Goal: Information Seeking & Learning: Learn about a topic

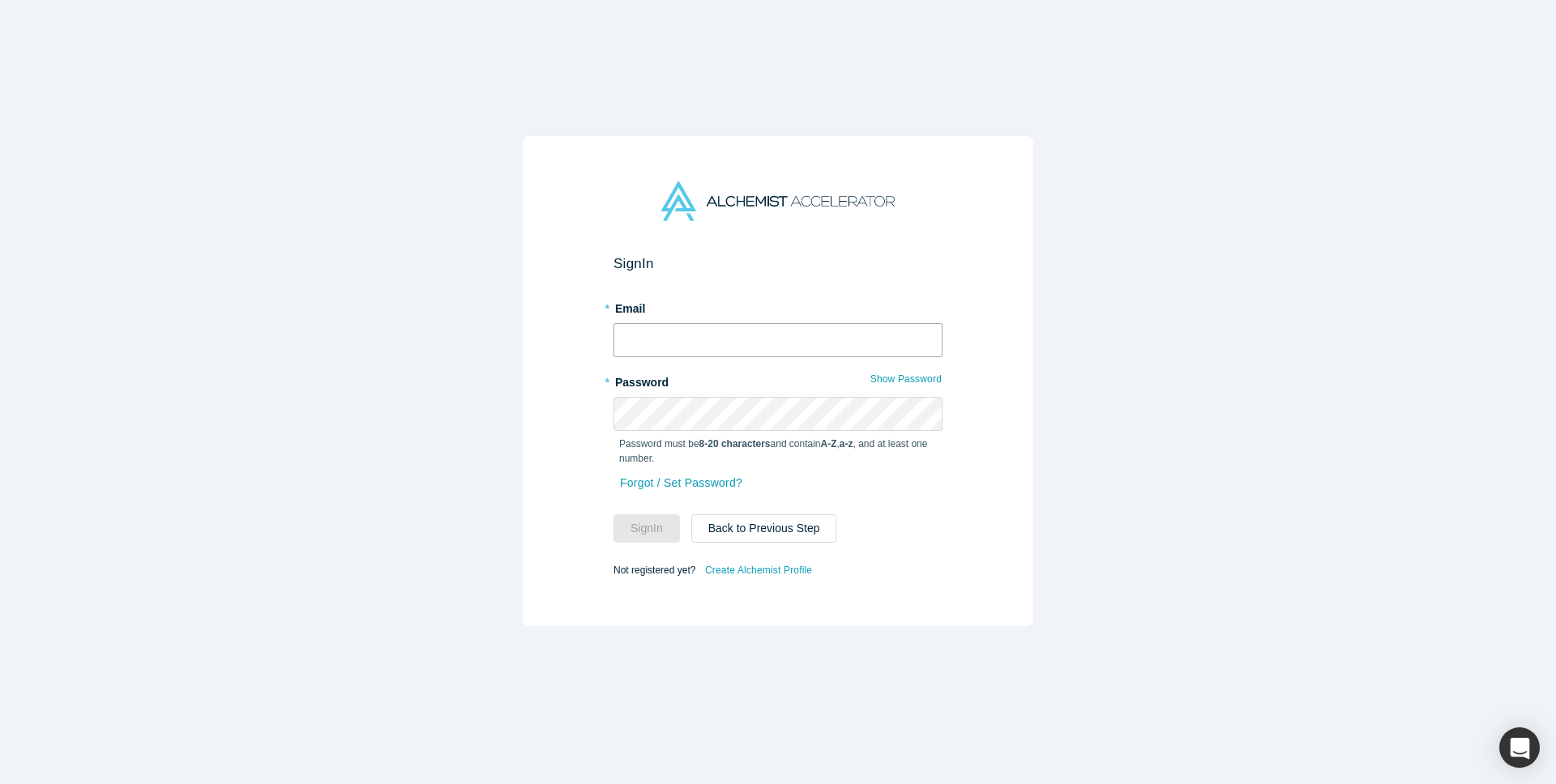
type input "[PERSON_NAME][EMAIL_ADDRESS][DOMAIN_NAME]"
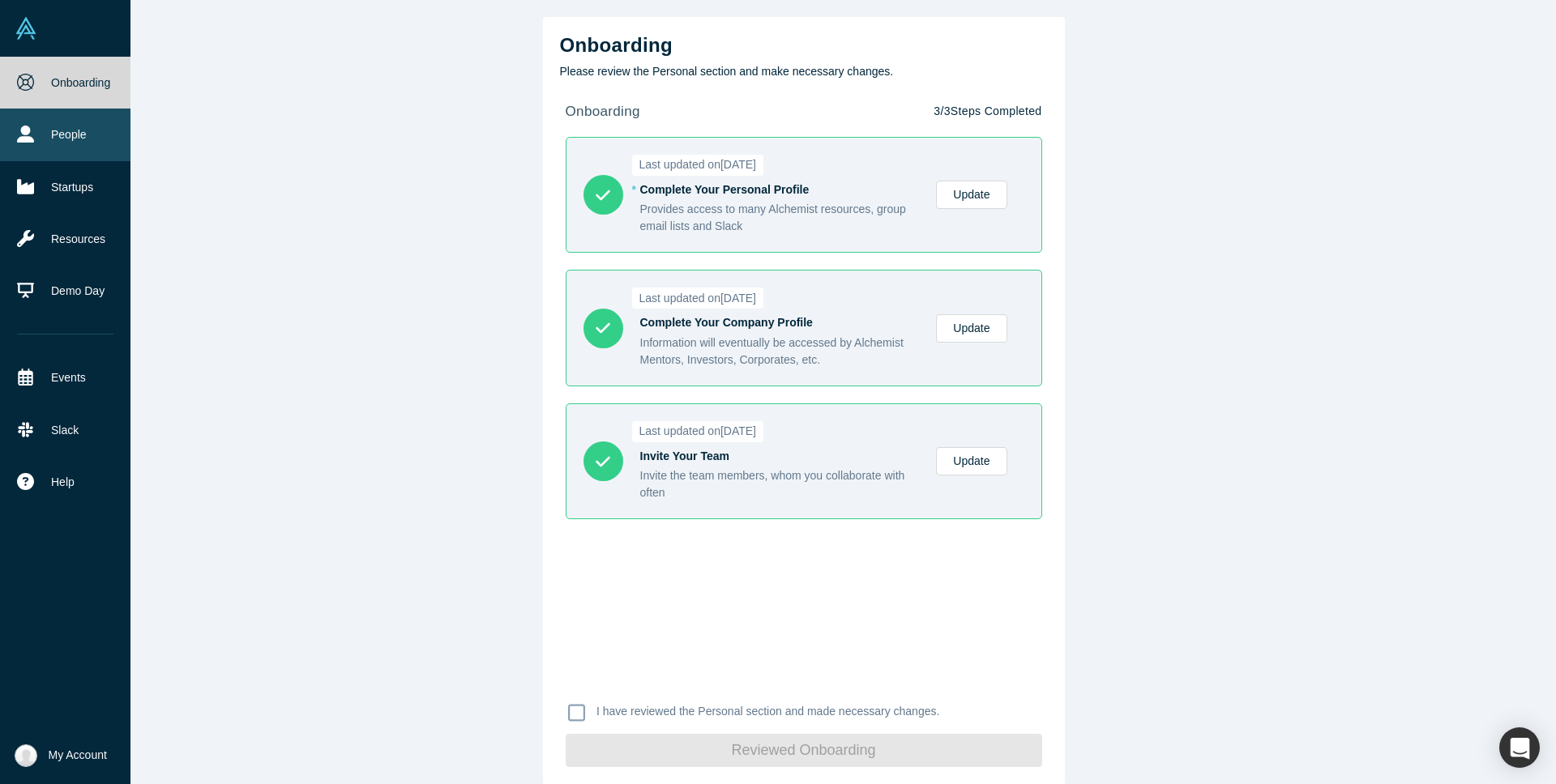
click at [71, 130] on link "People" at bounding box center [65, 135] width 130 height 52
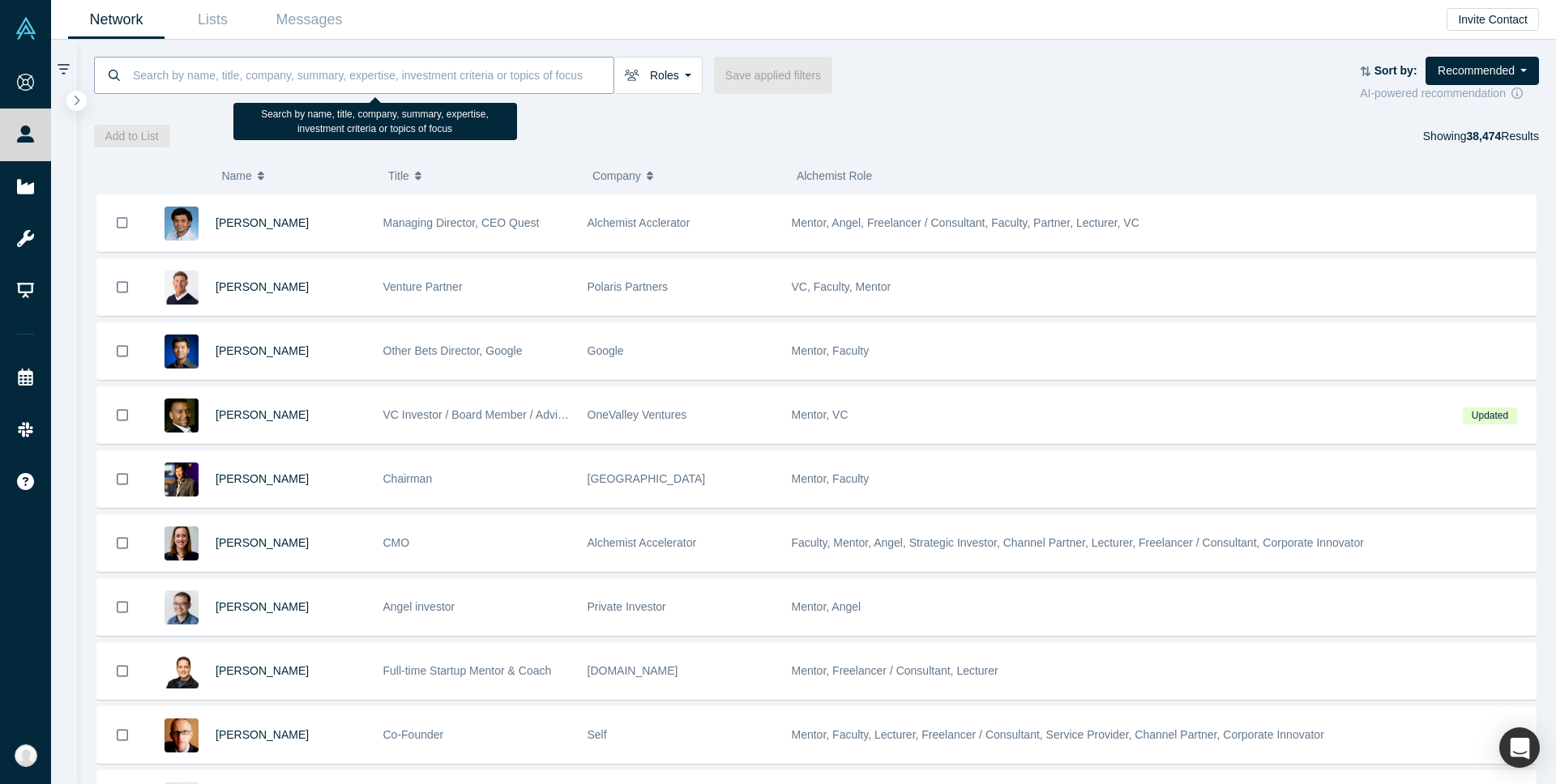
click at [211, 73] on input at bounding box center [372, 75] width 482 height 38
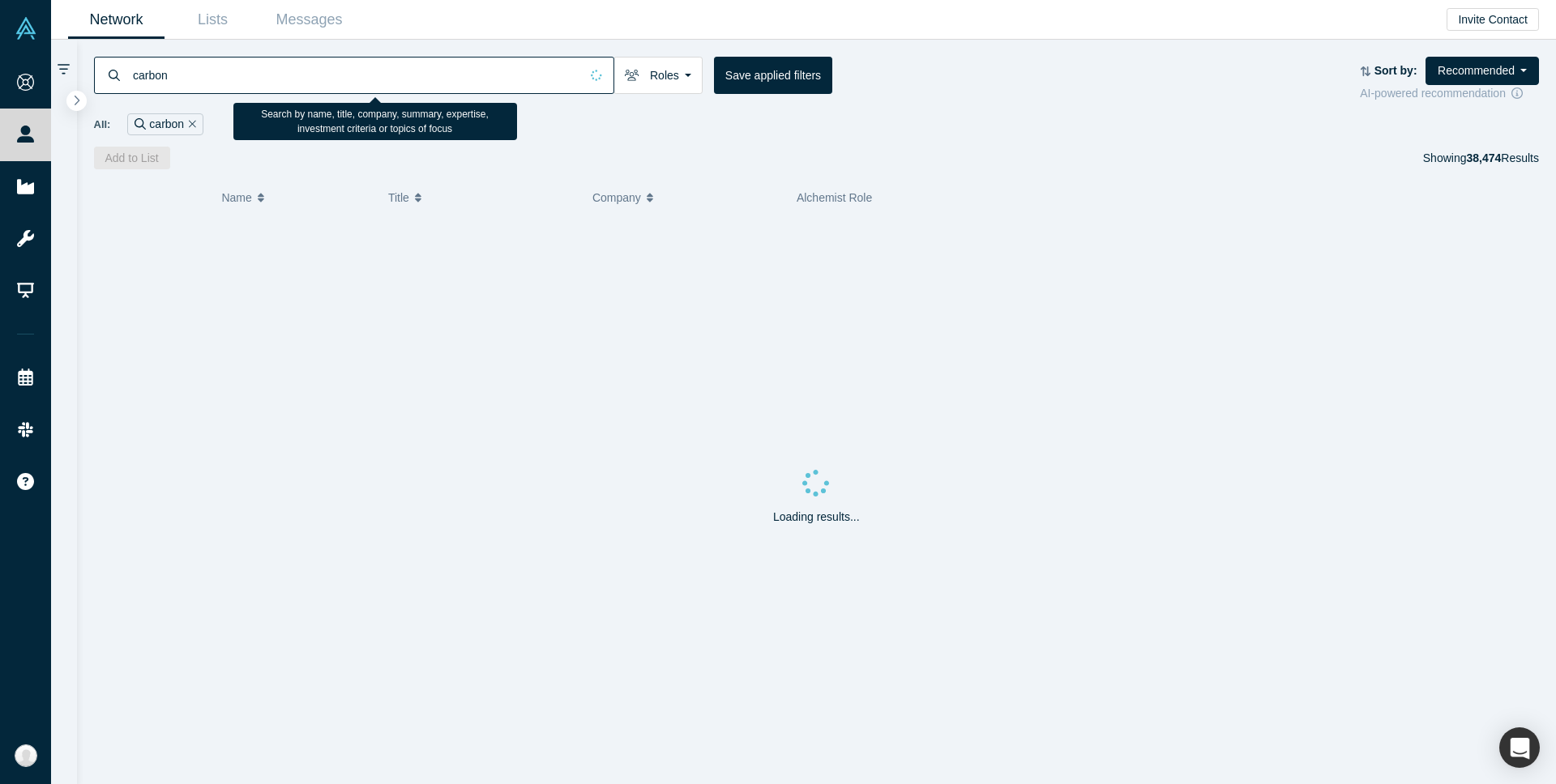
type input "carbon"
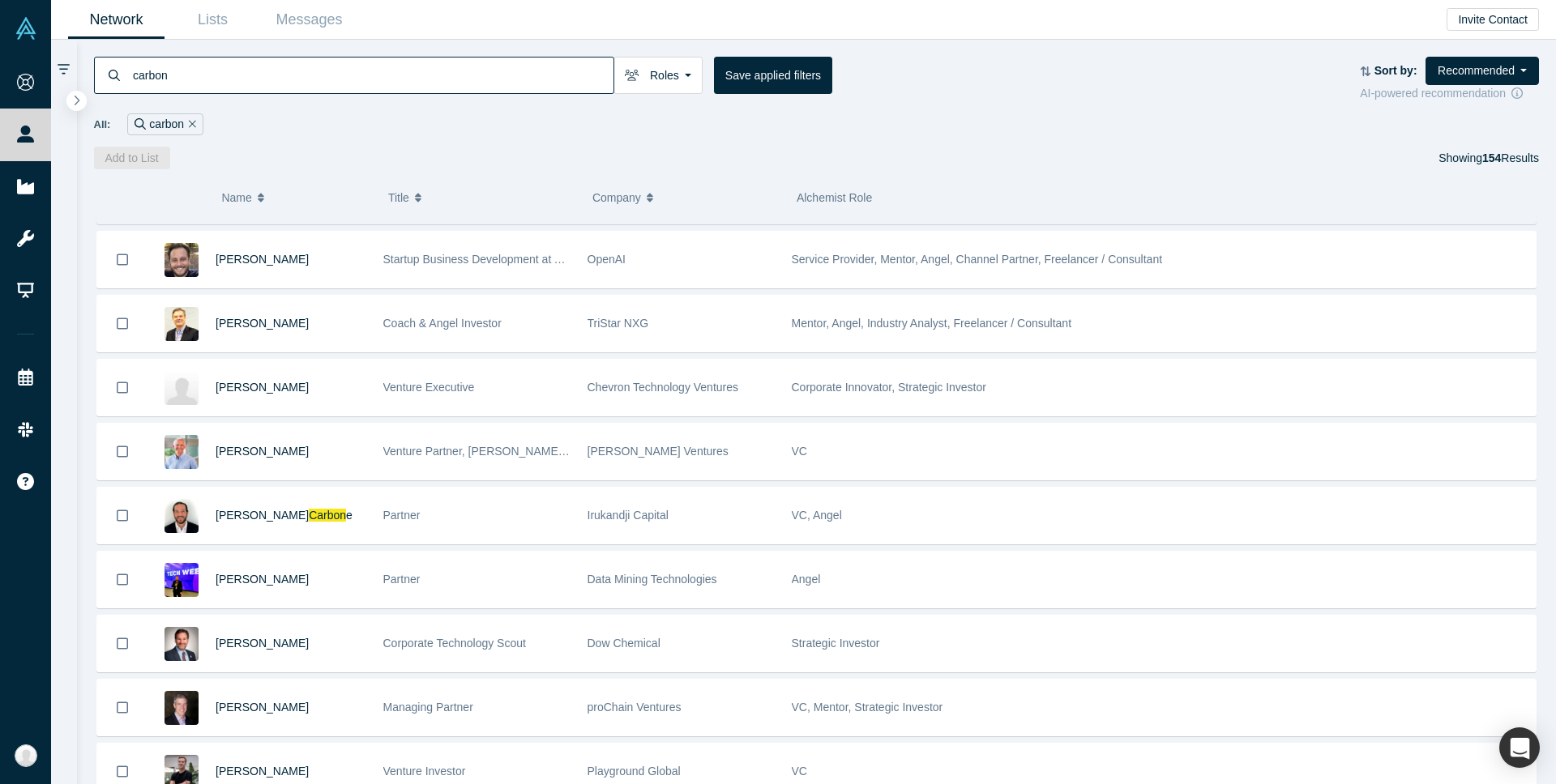
scroll to position [692, 0]
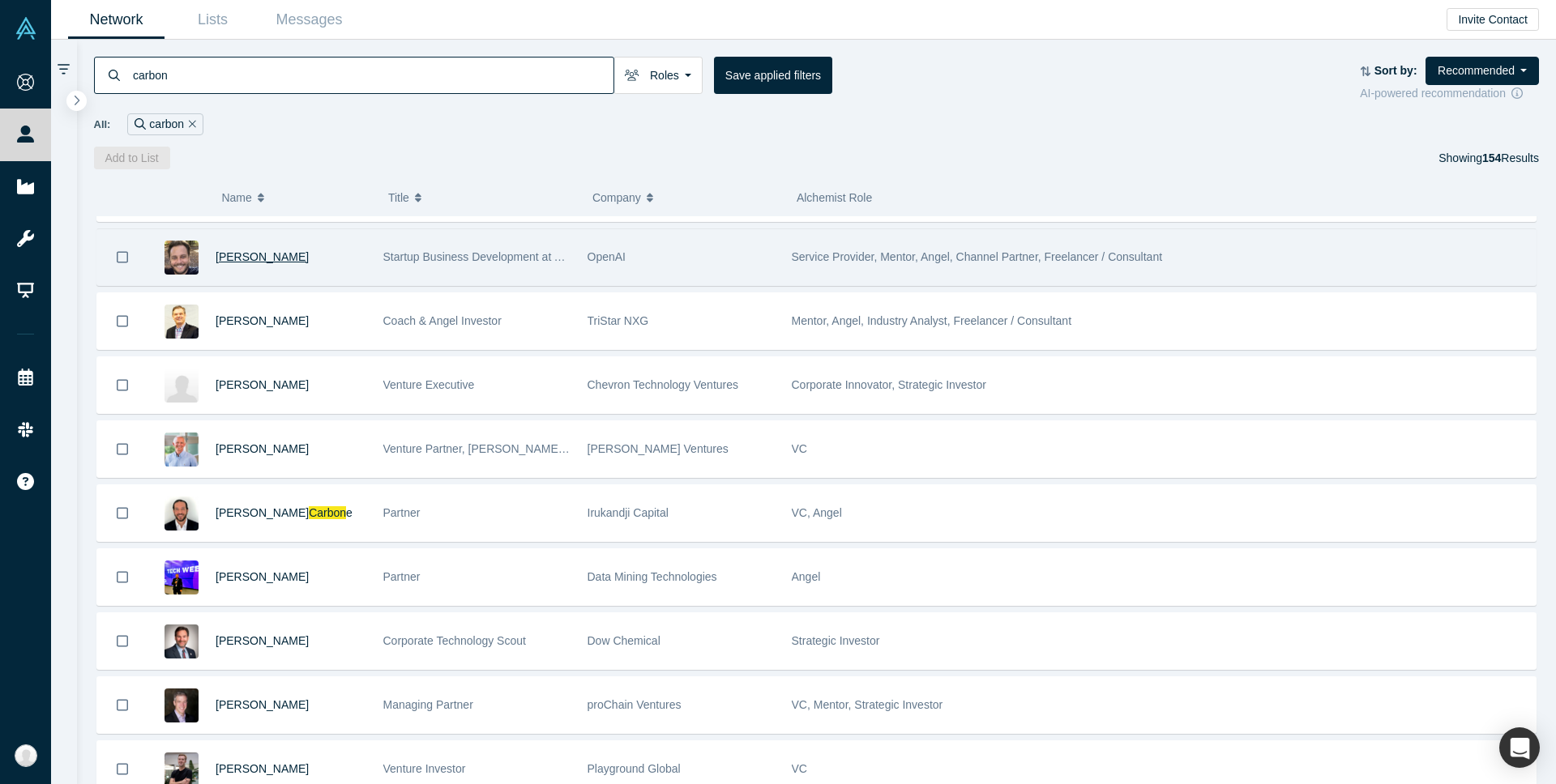
click at [231, 253] on span "[PERSON_NAME]" at bounding box center [262, 257] width 93 height 13
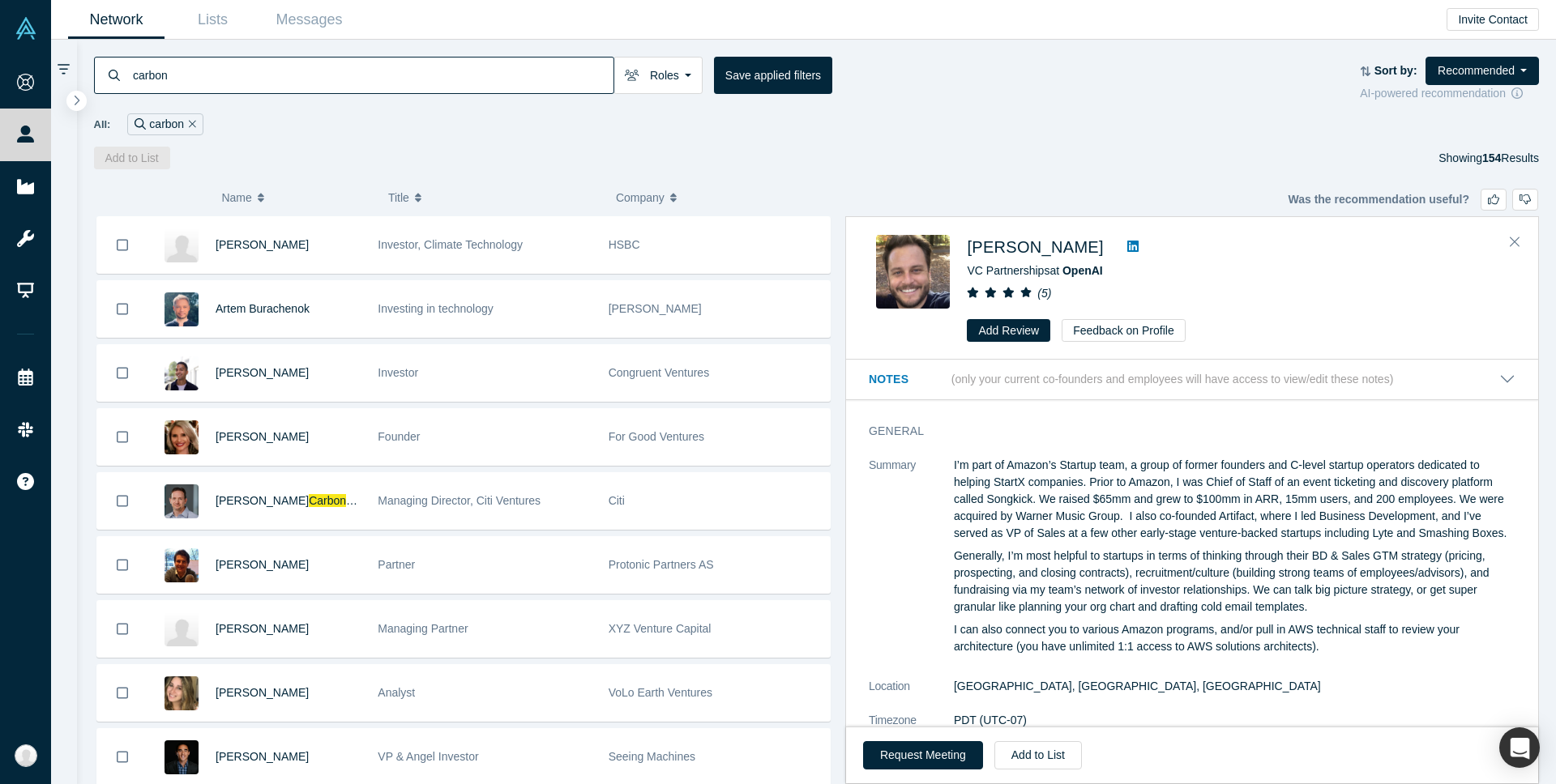
scroll to position [1759, 0]
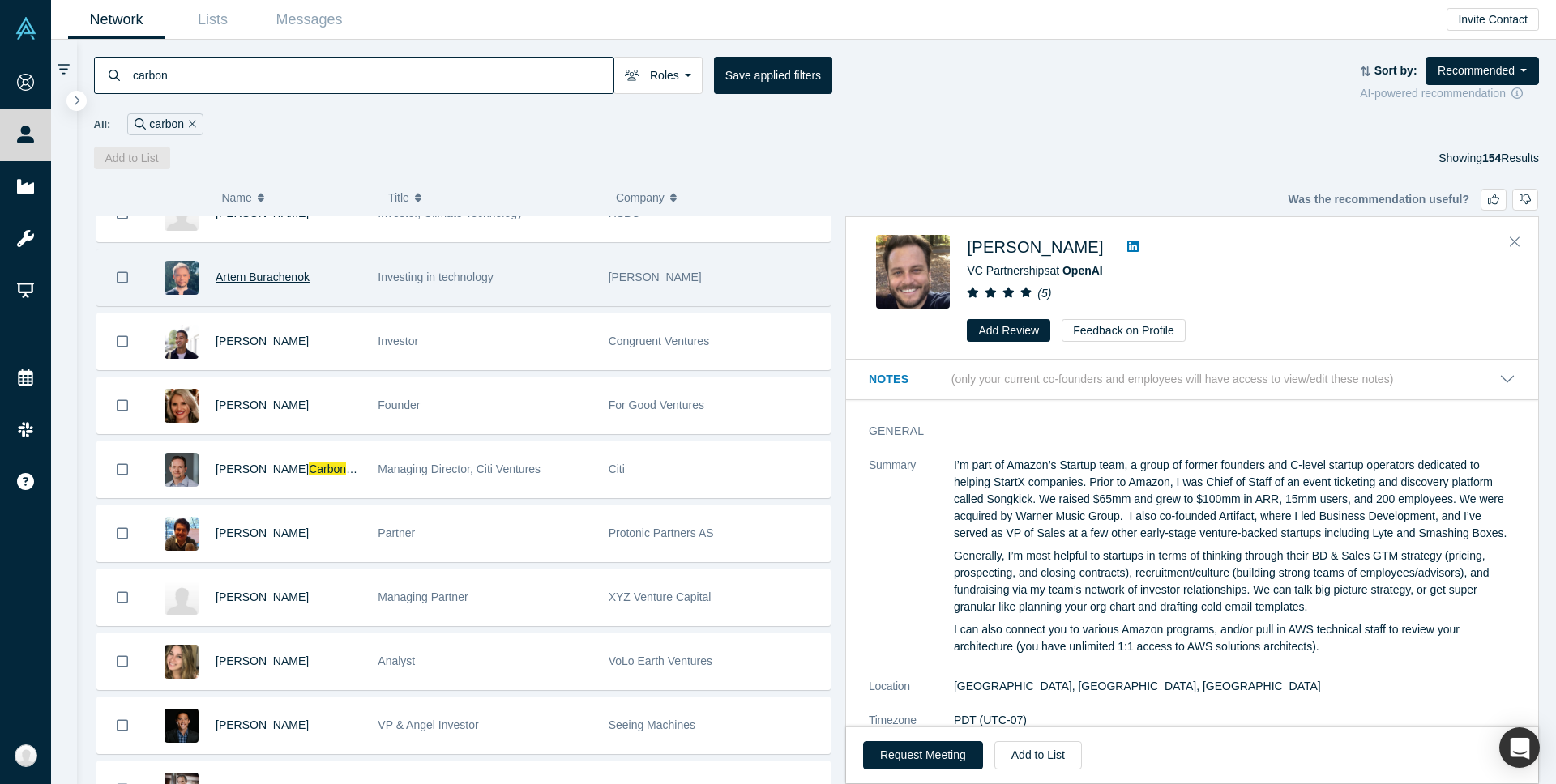
click at [247, 277] on span "Artem Burachenok" at bounding box center [262, 277] width 94 height 13
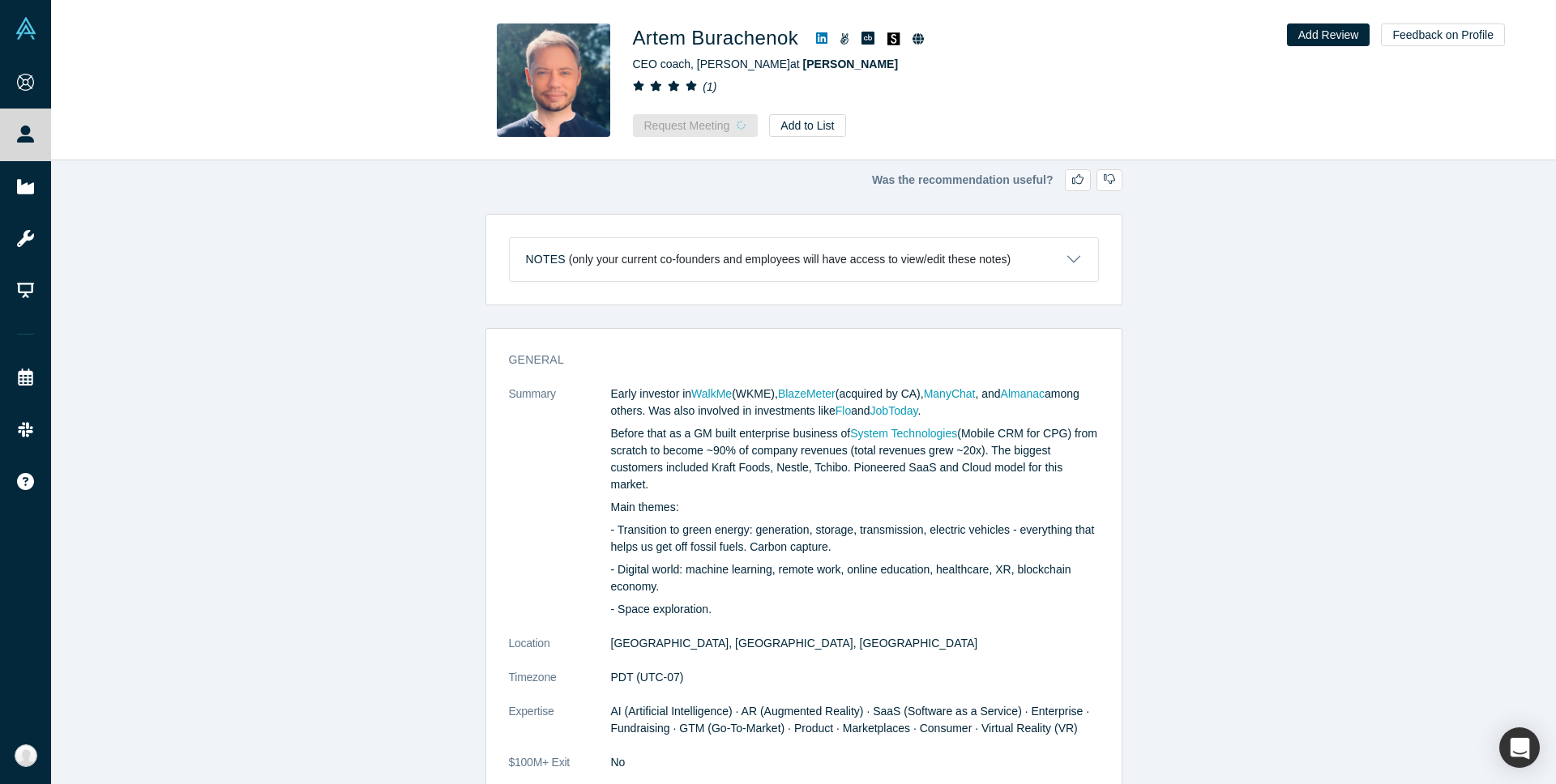
click at [714, 510] on p "Main themes:" at bounding box center [854, 507] width 488 height 17
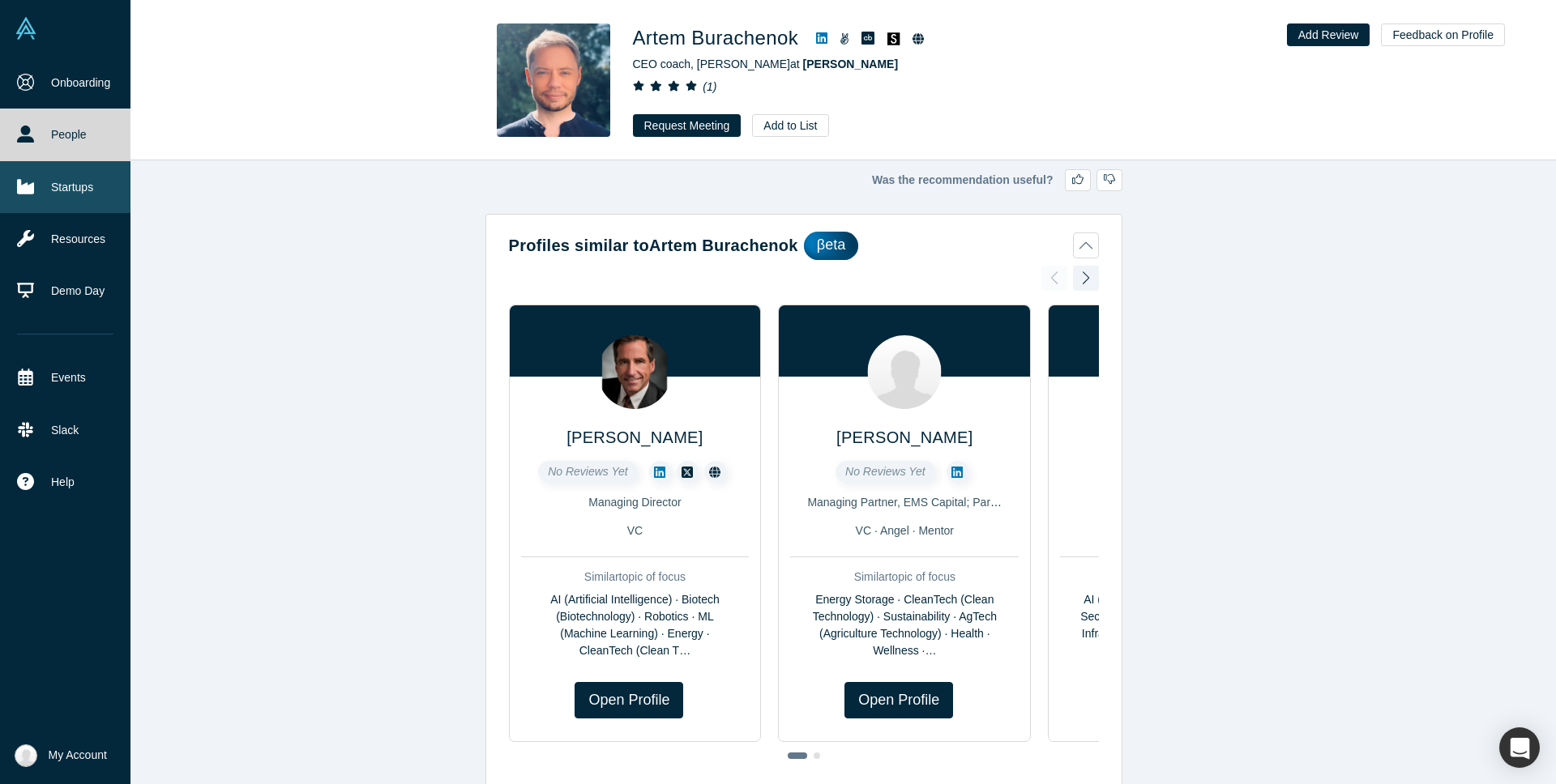
click at [57, 184] on link "Startups" at bounding box center [65, 187] width 130 height 52
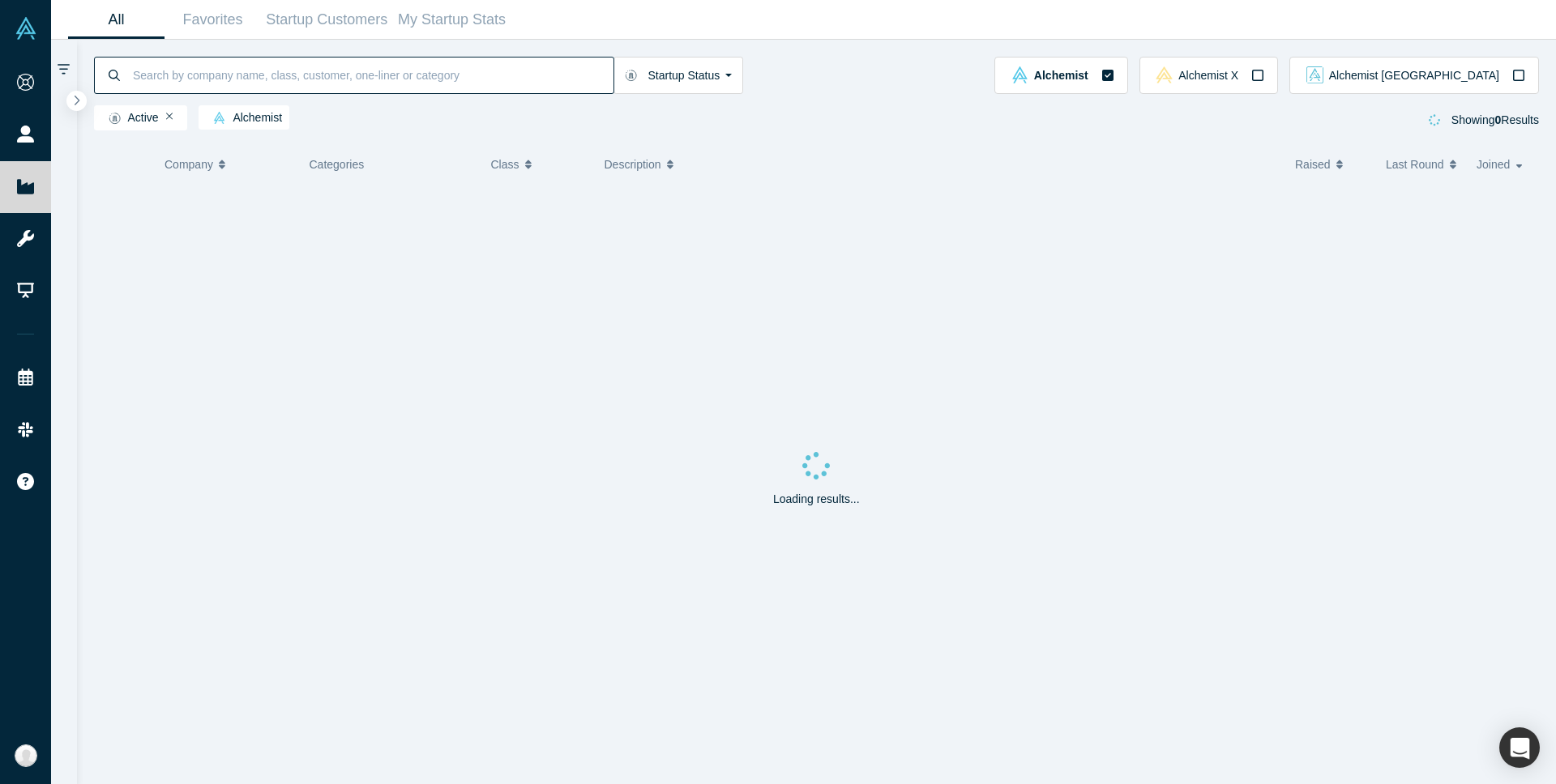
click at [261, 72] on input at bounding box center [372, 75] width 482 height 38
type input "carbon"
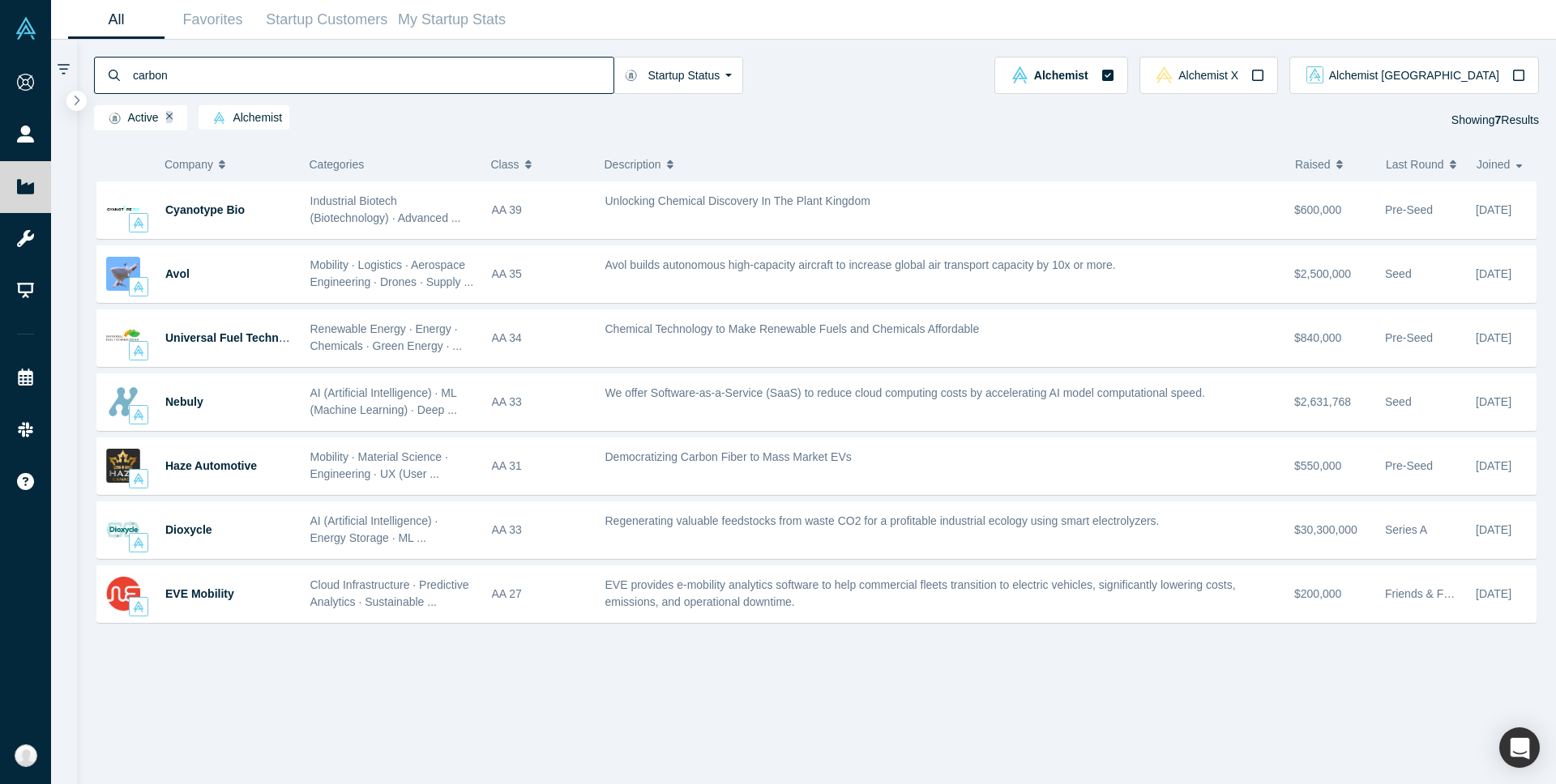
click at [168, 115] on icon "Remove Filter" at bounding box center [170, 117] width 7 height 12
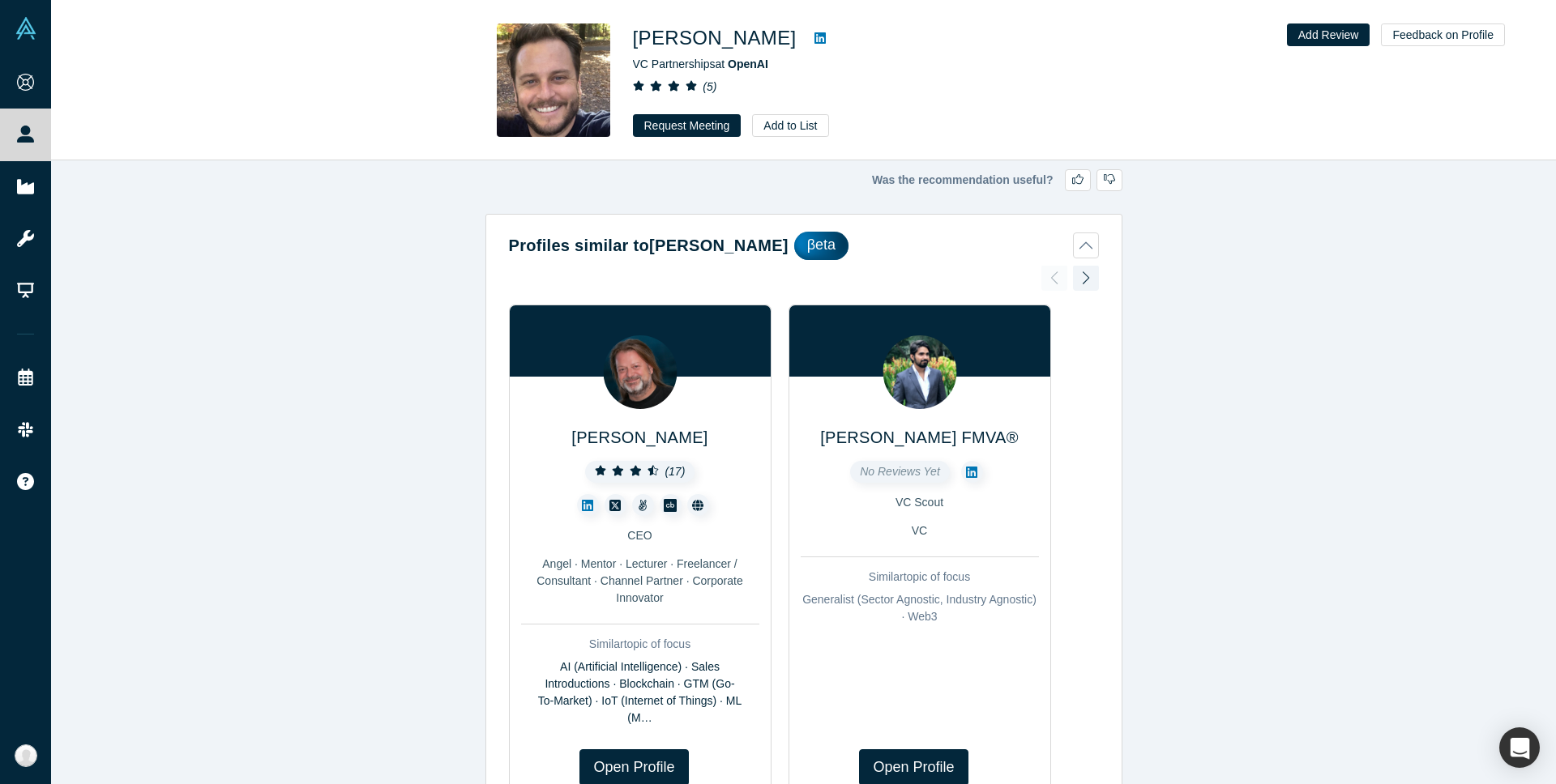
scroll to position [2242, 0]
